Goal: Task Accomplishment & Management: Complete application form

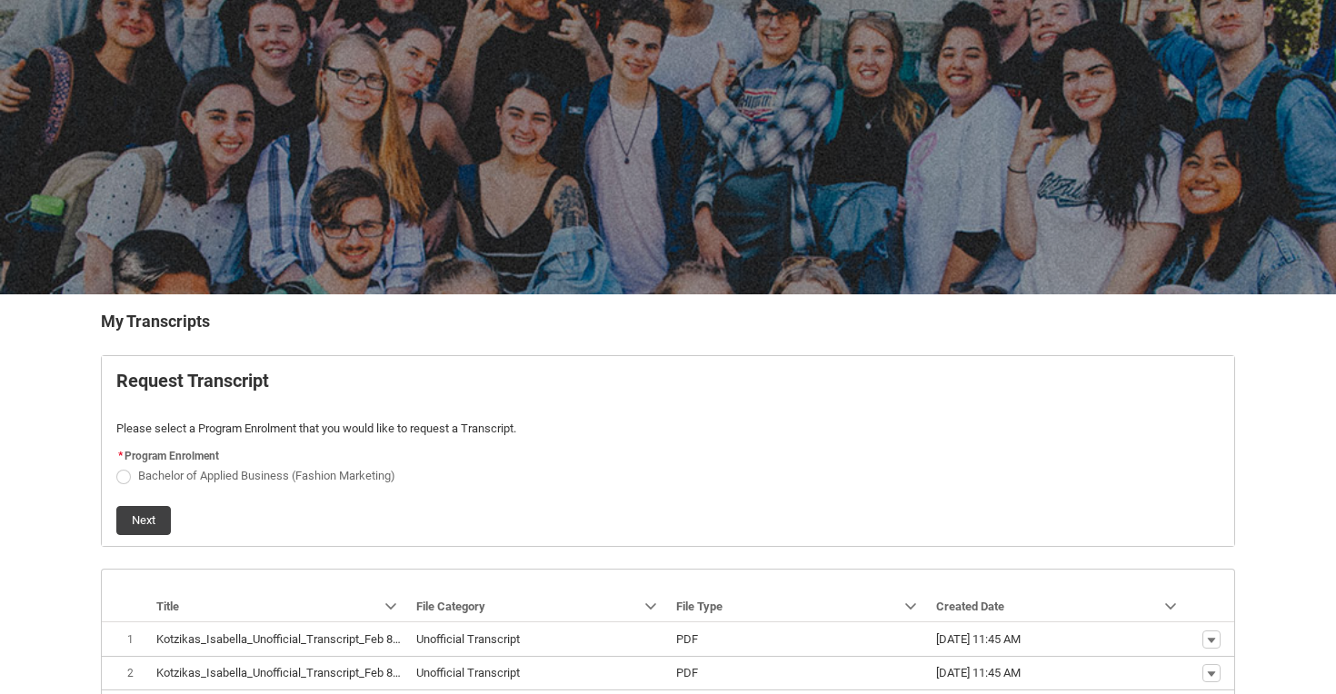
scroll to position [83, 0]
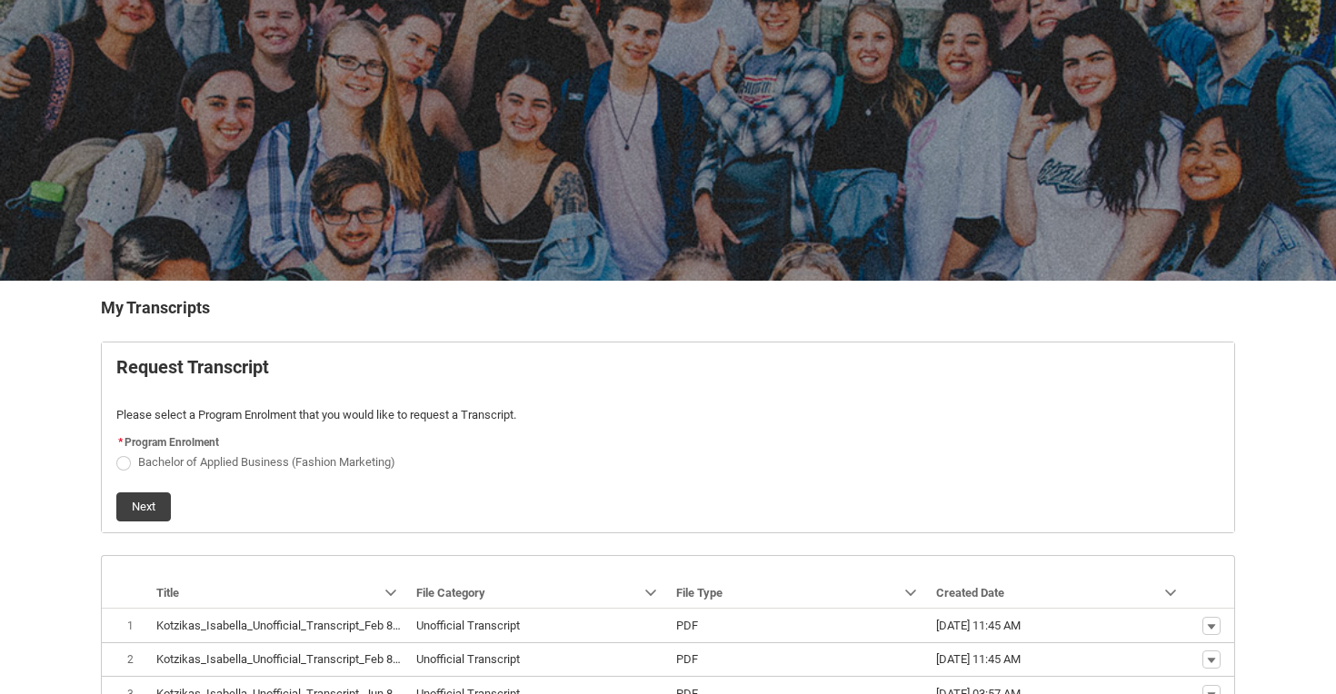
click at [126, 457] on span "Request_Student_Transcript flow" at bounding box center [123, 463] width 15 height 15
click at [116, 453] on input "Bachelor of Applied Business (Fashion Marketing)" at bounding box center [115, 452] width 1 height 1
radio input "true"
click at [159, 507] on button "Next" at bounding box center [143, 507] width 55 height 29
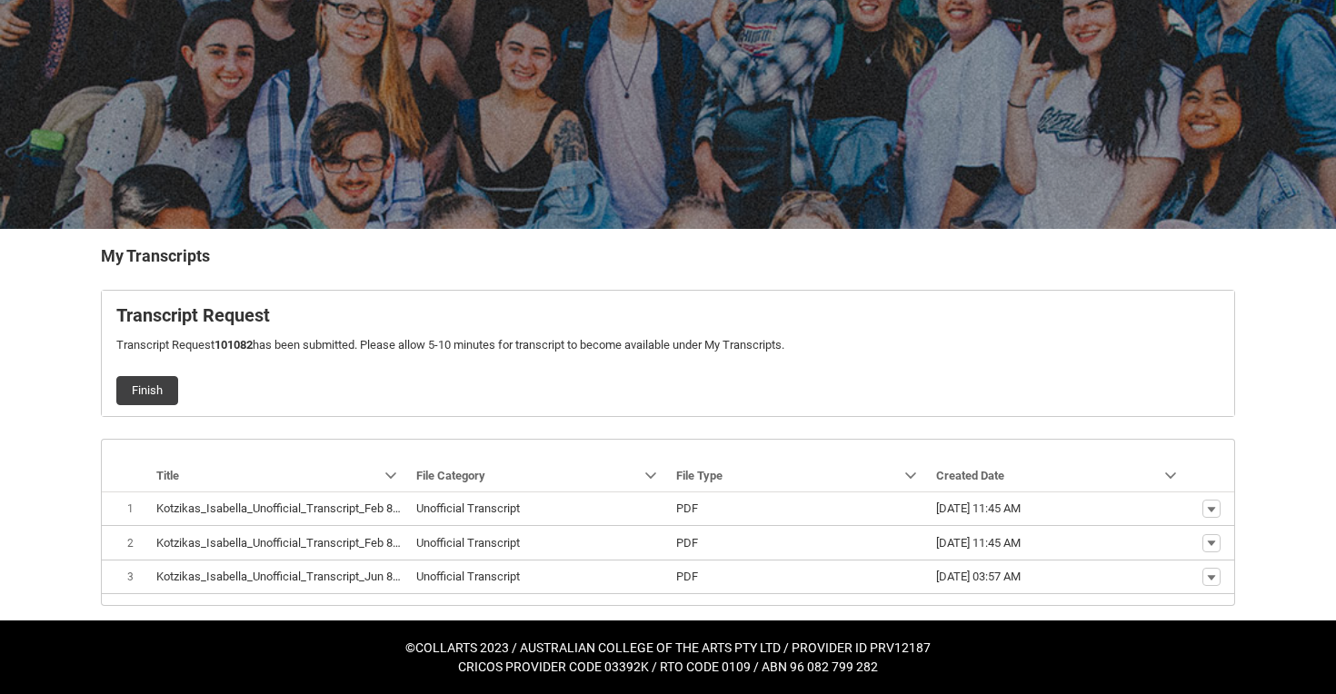
scroll to position [135, 0]
click at [151, 391] on button "Finish" at bounding box center [147, 390] width 62 height 29
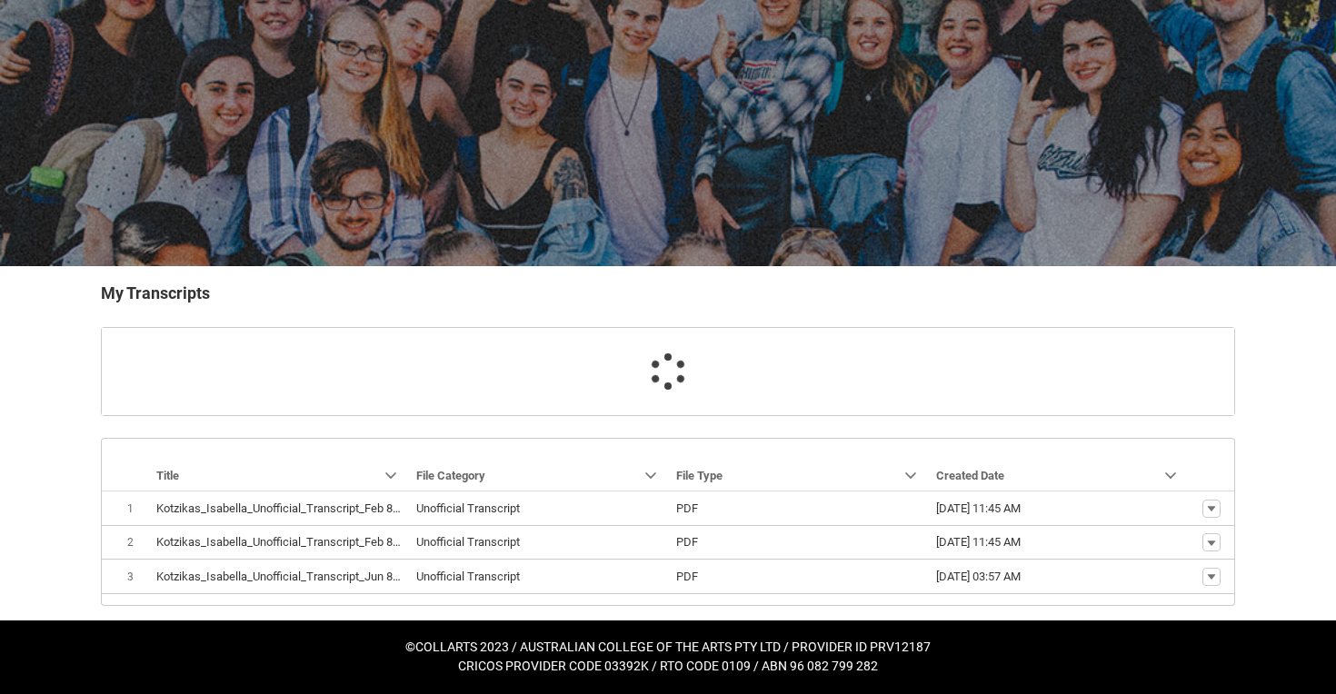
scroll to position [97, 0]
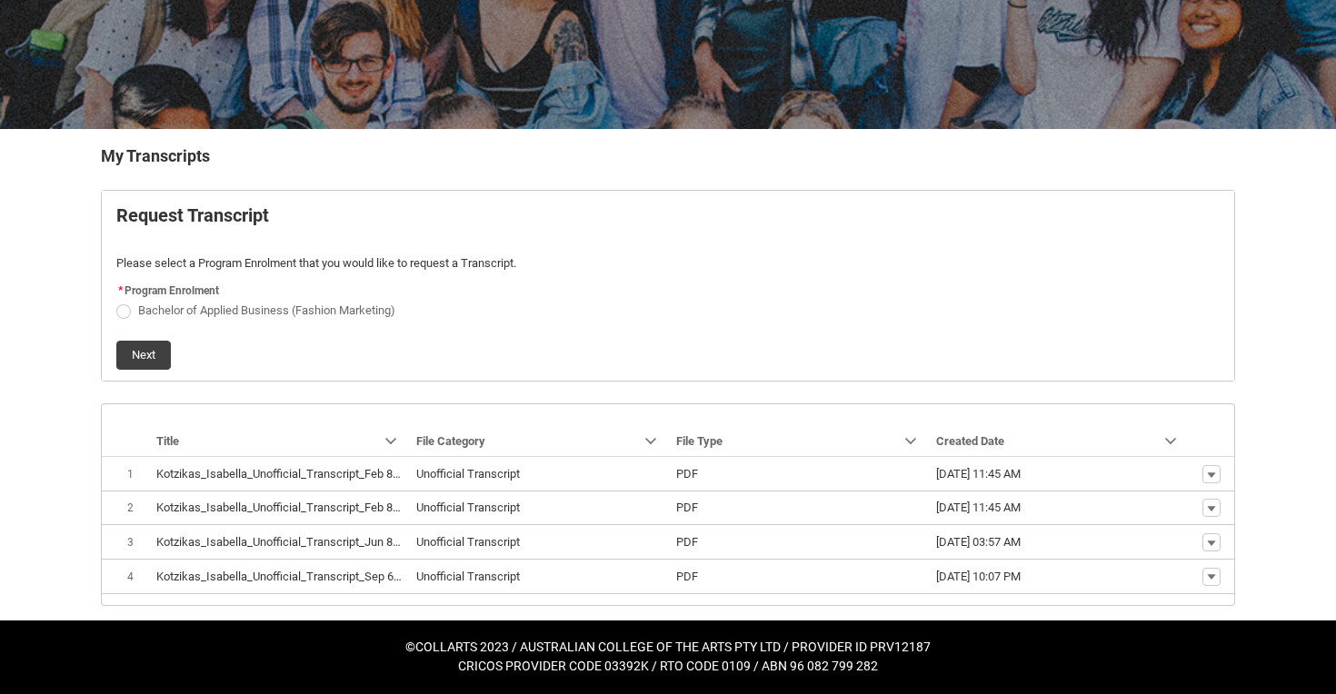
scroll to position [234, 0]
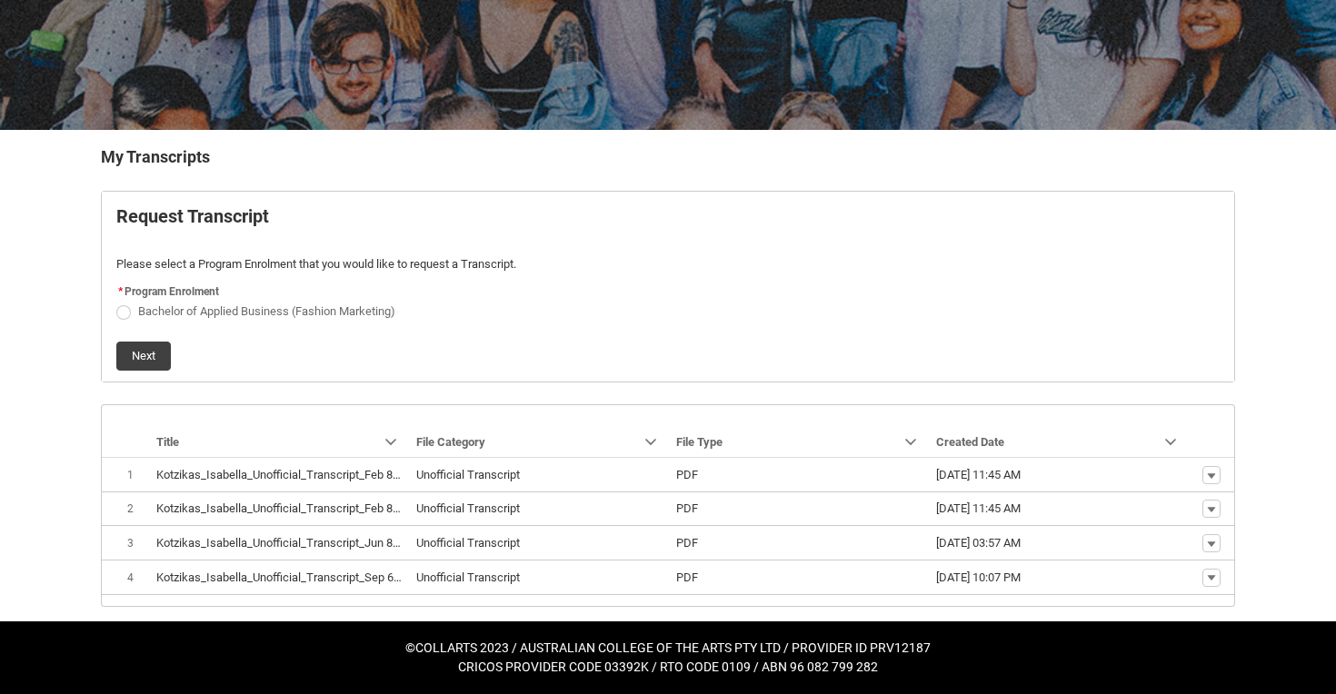
click at [290, 315] on span "Bachelor of Applied Business (Fashion Marketing)" at bounding box center [266, 311] width 257 height 14
click at [116, 302] on input "Bachelor of Applied Business (Fashion Marketing)" at bounding box center [115, 301] width 1 height 1
radio input "true"
click at [181, 350] on div "Next" at bounding box center [667, 349] width 1103 height 44
click at [155, 353] on button "Next" at bounding box center [143, 356] width 55 height 29
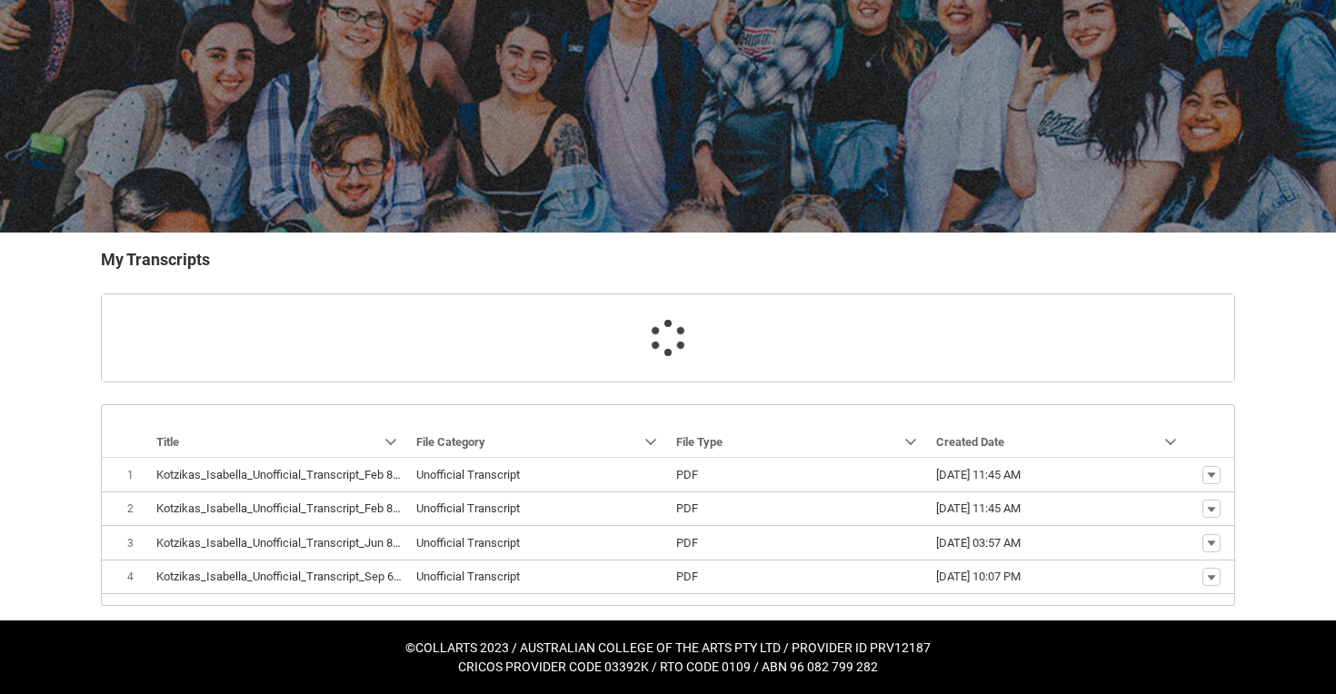
scroll to position [169, 0]
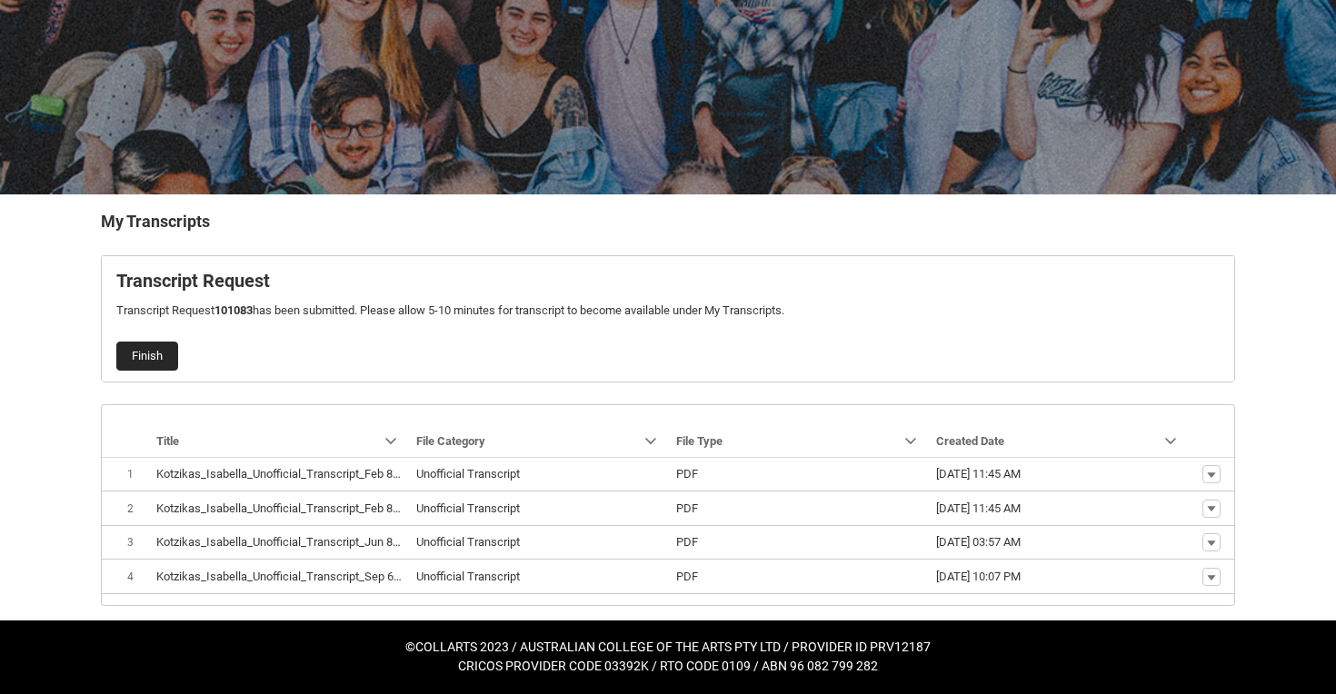
click at [147, 354] on button "Finish" at bounding box center [147, 356] width 62 height 29
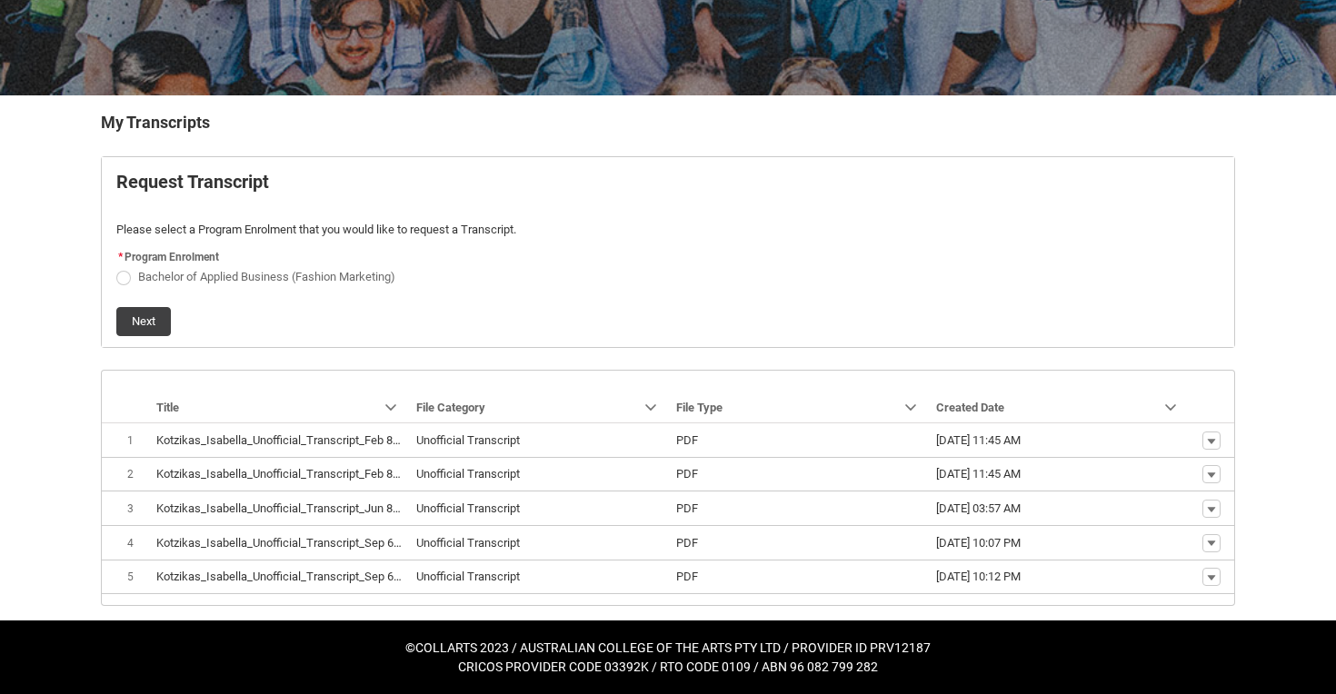
scroll to position [268, 0]
drag, startPoint x: 945, startPoint y: 14, endPoint x: 1072, endPoint y: 133, distance: 174.2
click at [1072, 133] on h3 "My Transcripts" at bounding box center [668, 122] width 1134 height 25
